Goal: Task Accomplishment & Management: Use online tool/utility

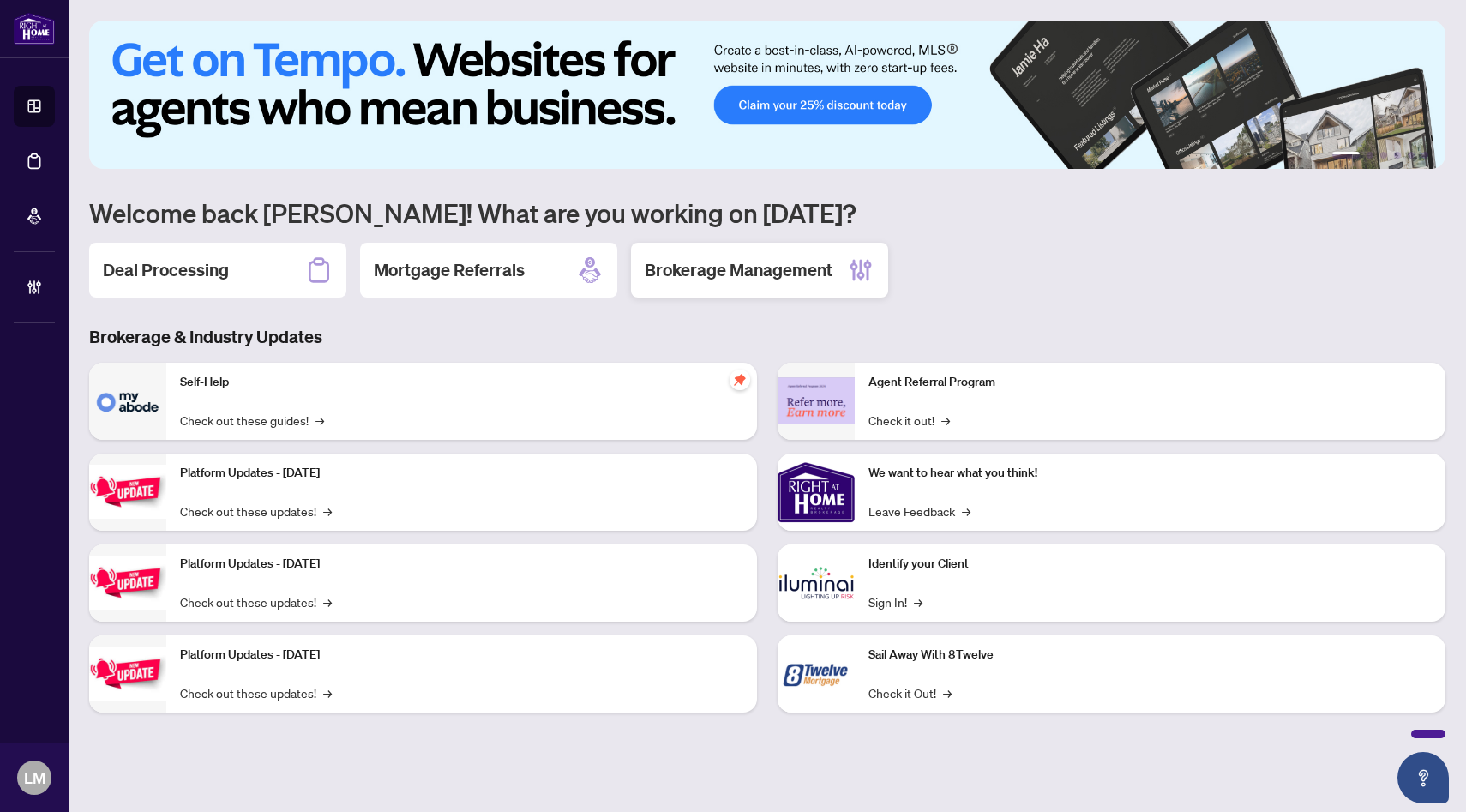
click at [731, 282] on div "Brokerage Management" at bounding box center [759, 270] width 257 height 55
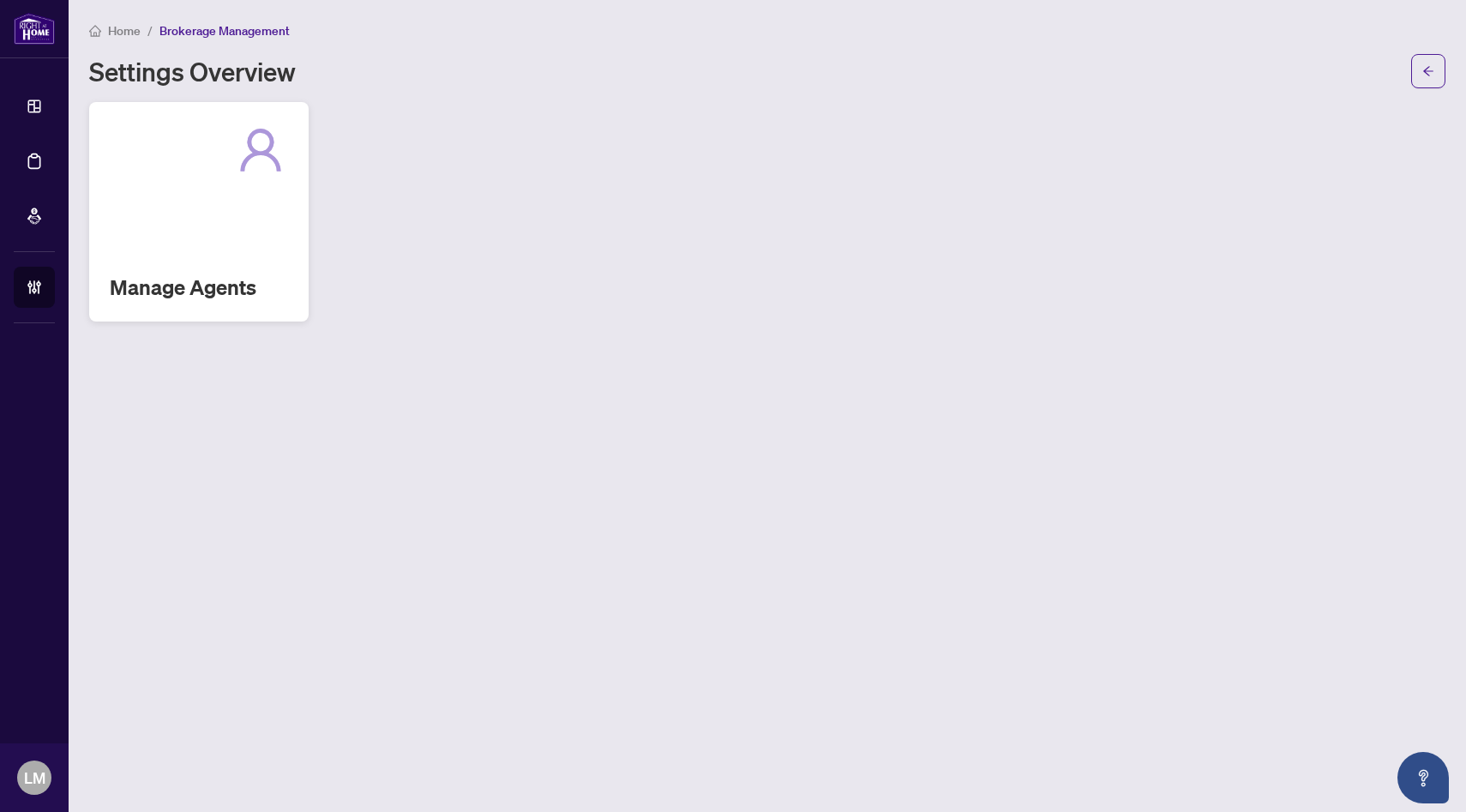
click at [289, 235] on div "Manage Agents" at bounding box center [199, 211] width 220 height 220
